Goal: Transaction & Acquisition: Purchase product/service

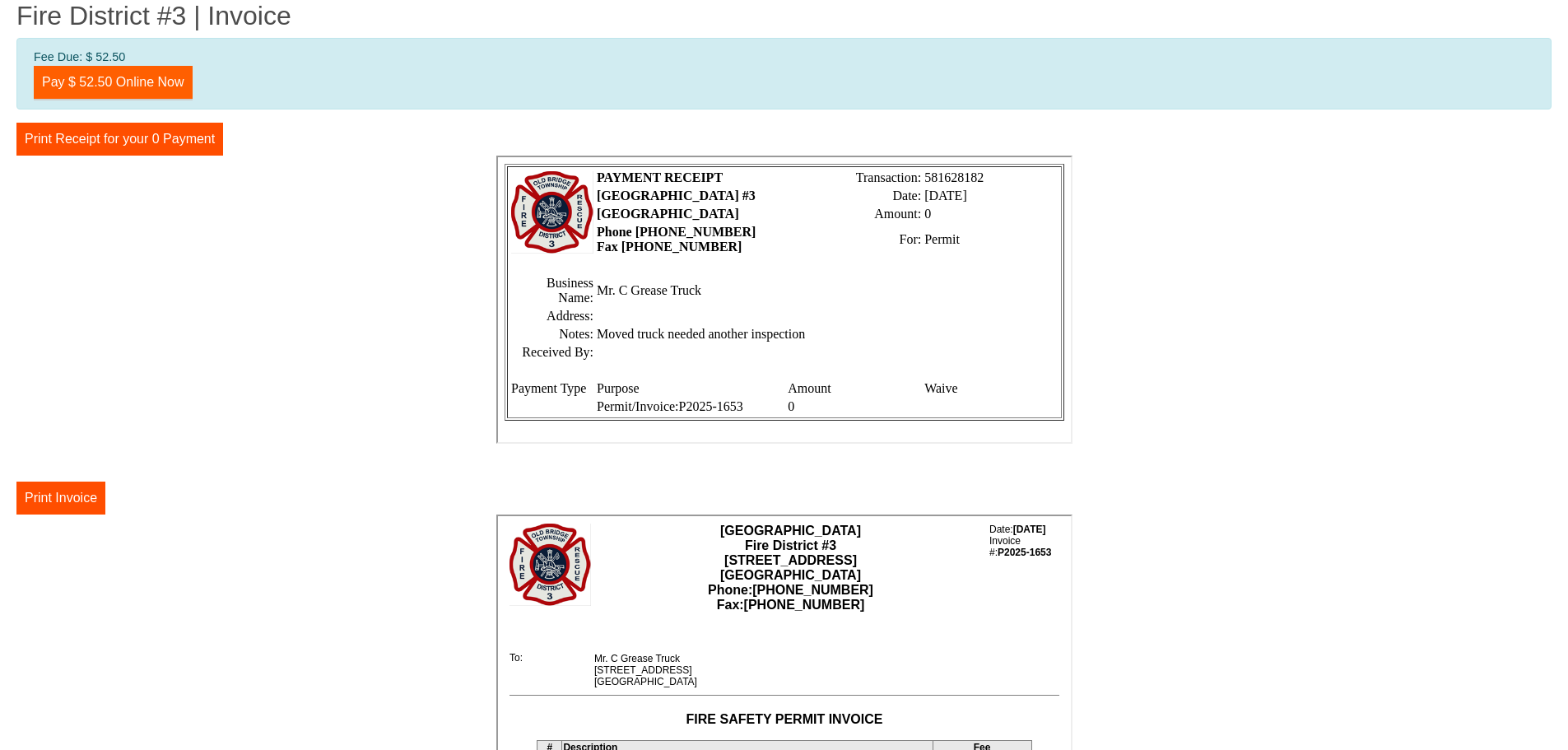
click at [85, 75] on link "Pay $ 52.50 Online Now" at bounding box center [113, 82] width 159 height 33
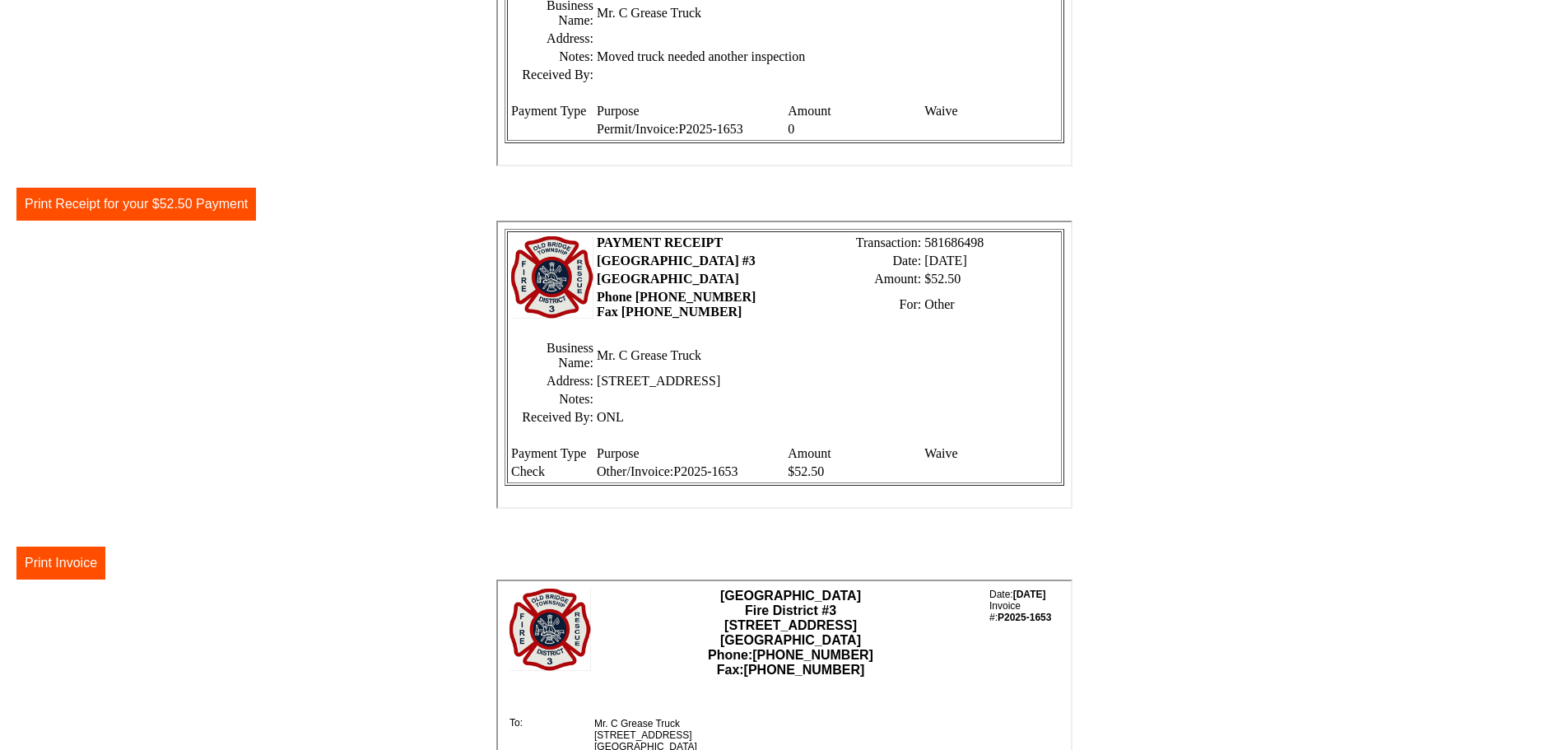
scroll to position [134, 0]
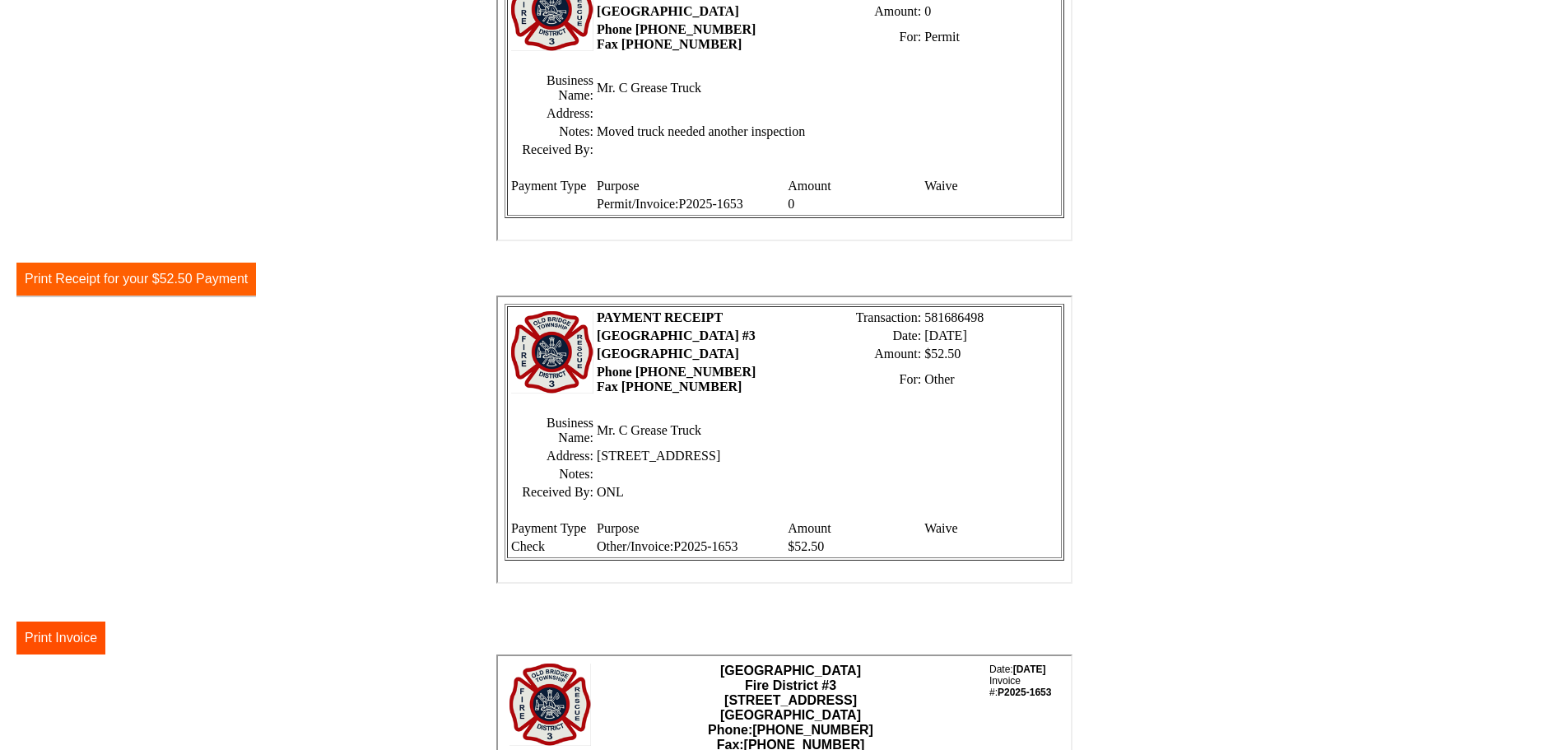
click at [138, 277] on button "Print Receipt for your $52.50 Payment" at bounding box center [136, 280] width 240 height 33
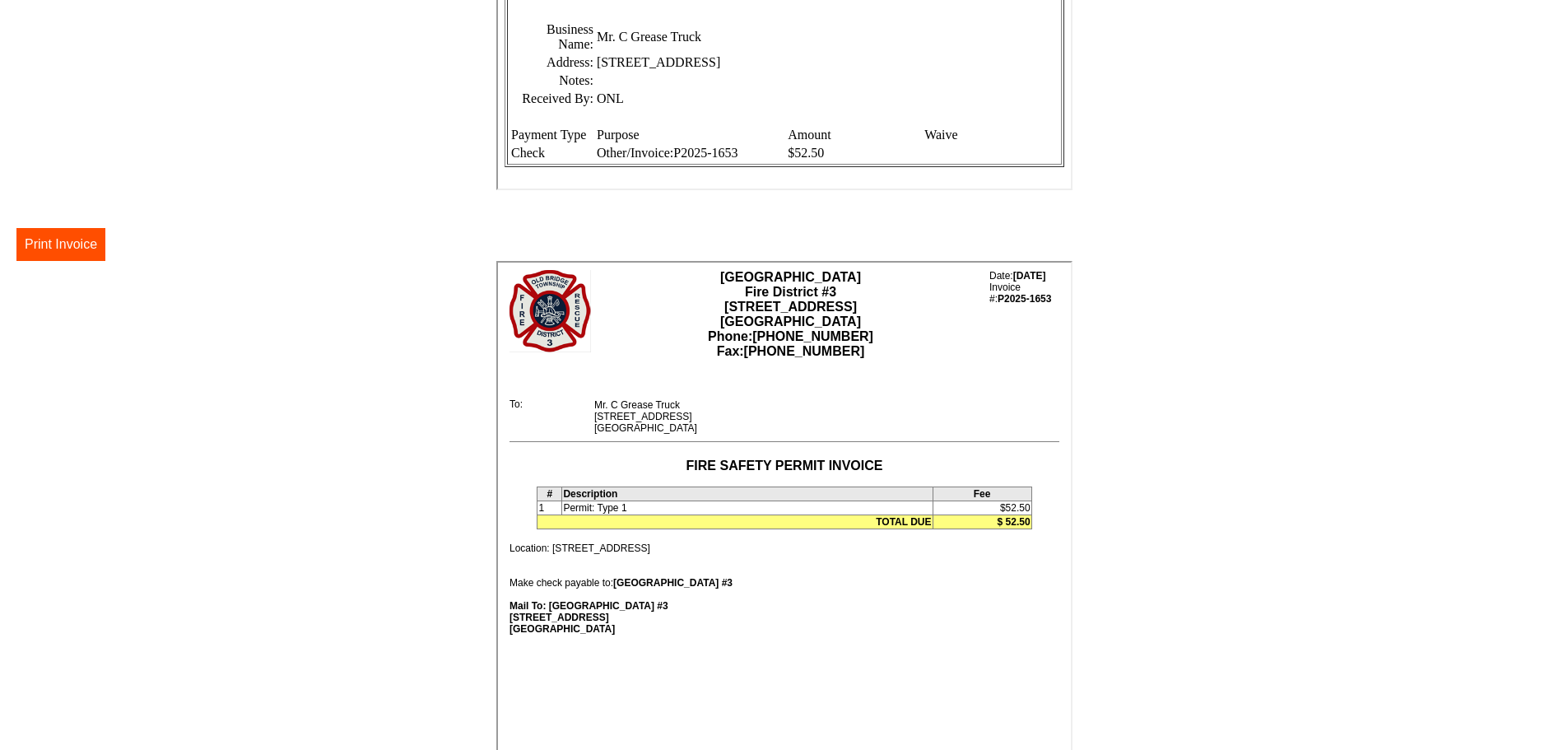
scroll to position [546, 0]
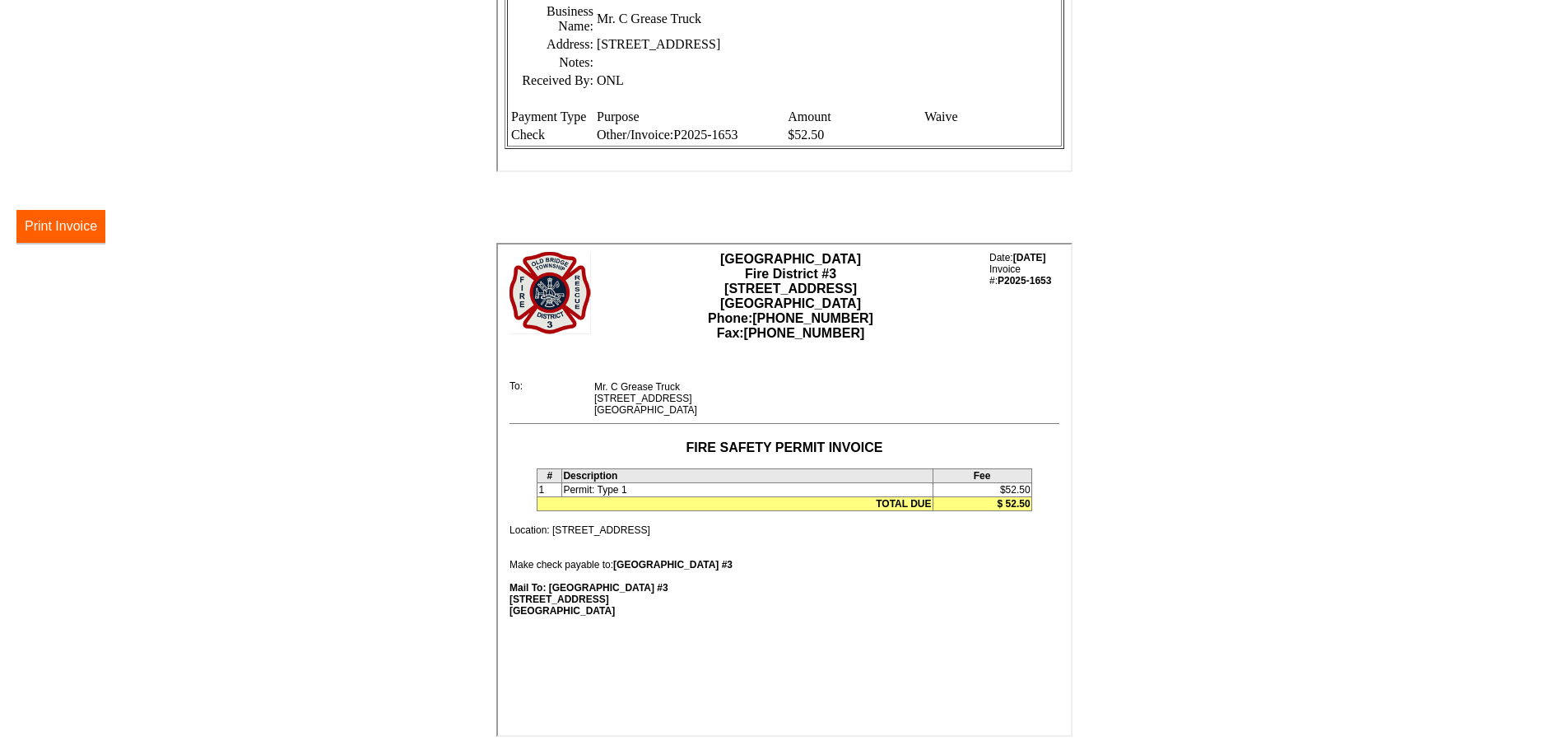
click at [70, 232] on button "Print Invoice" at bounding box center [61, 227] width 89 height 33
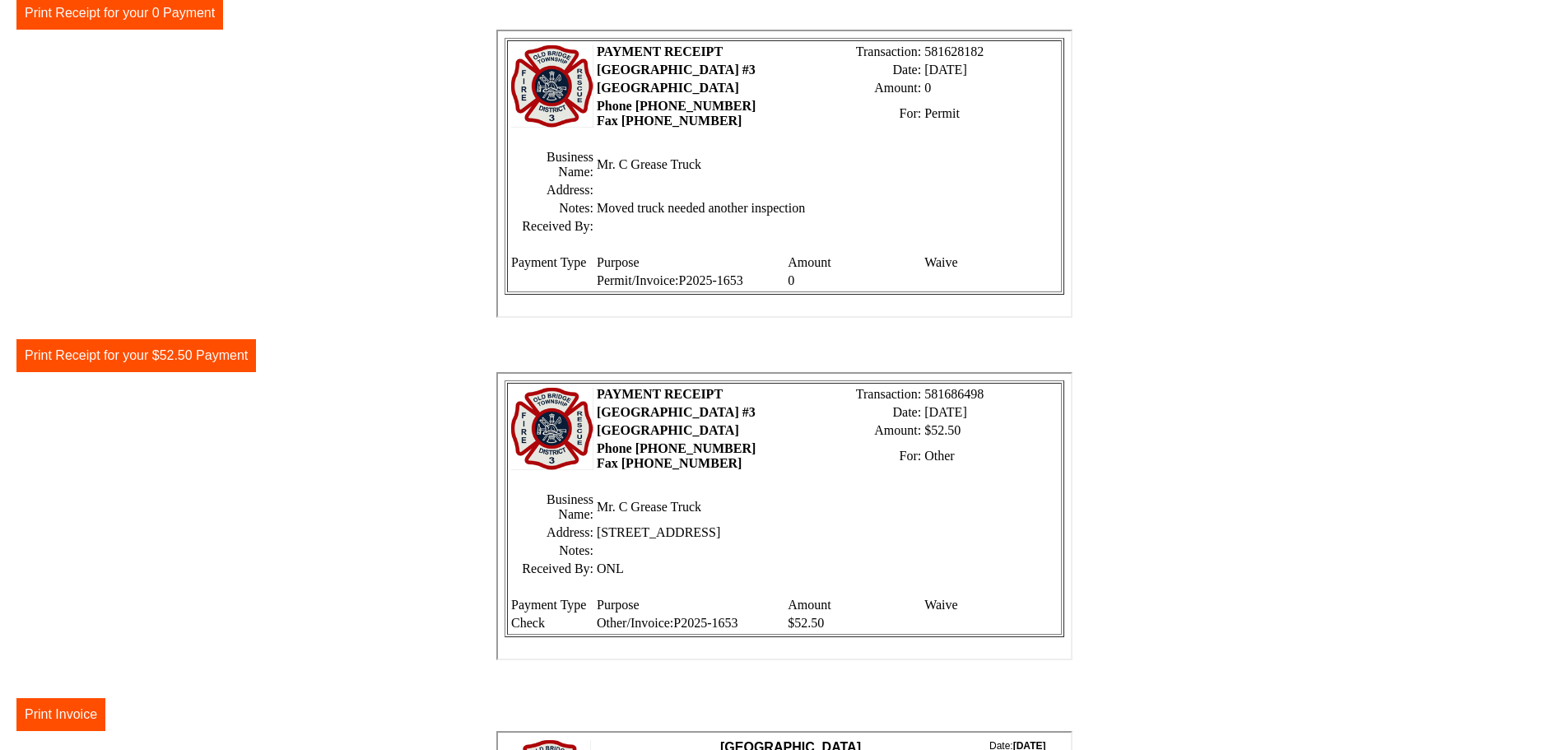
scroll to position [52, 0]
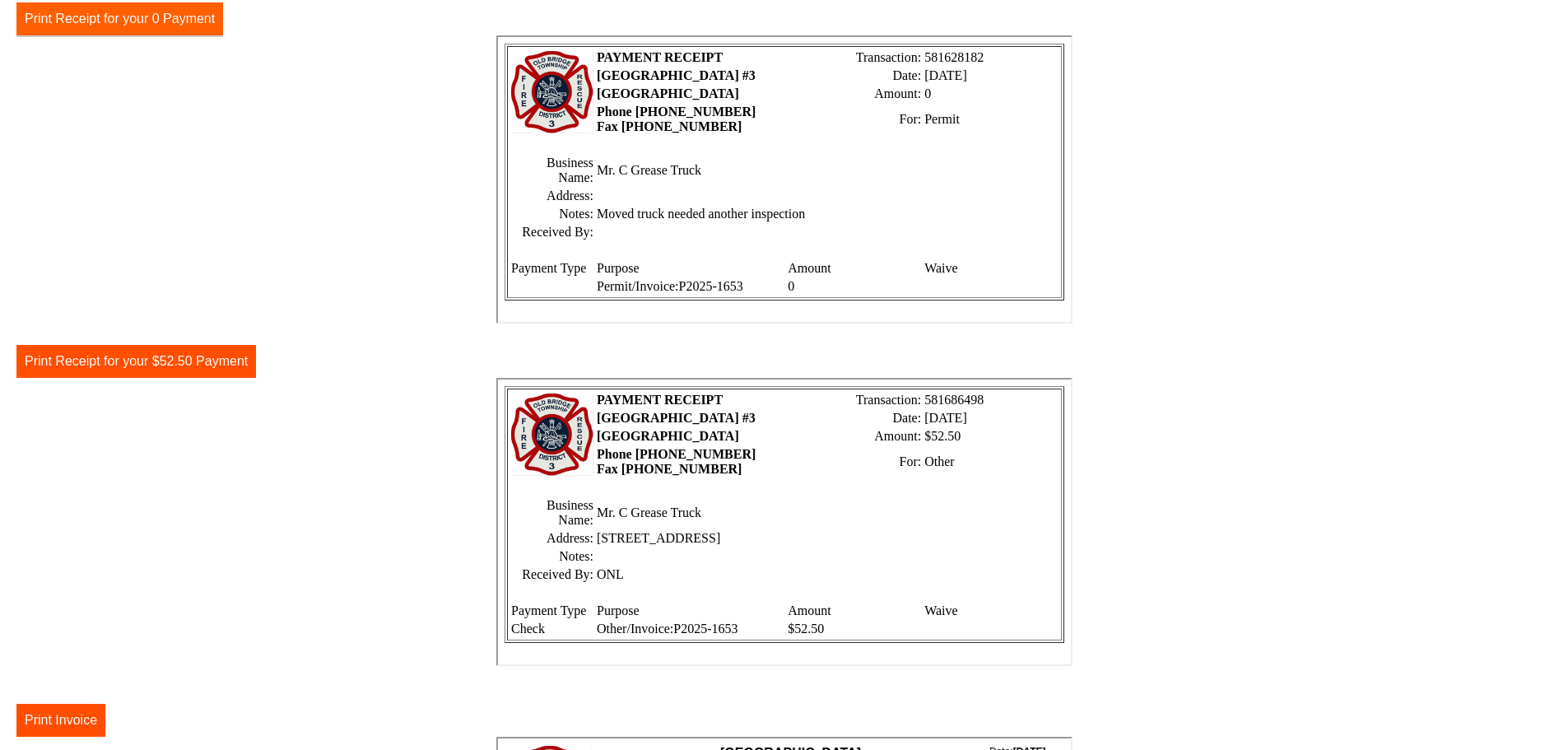
click at [92, 21] on button "Print Receipt for your 0 Payment" at bounding box center [119, 20] width 206 height 33
